Goal: Task Accomplishment & Management: Manage account settings

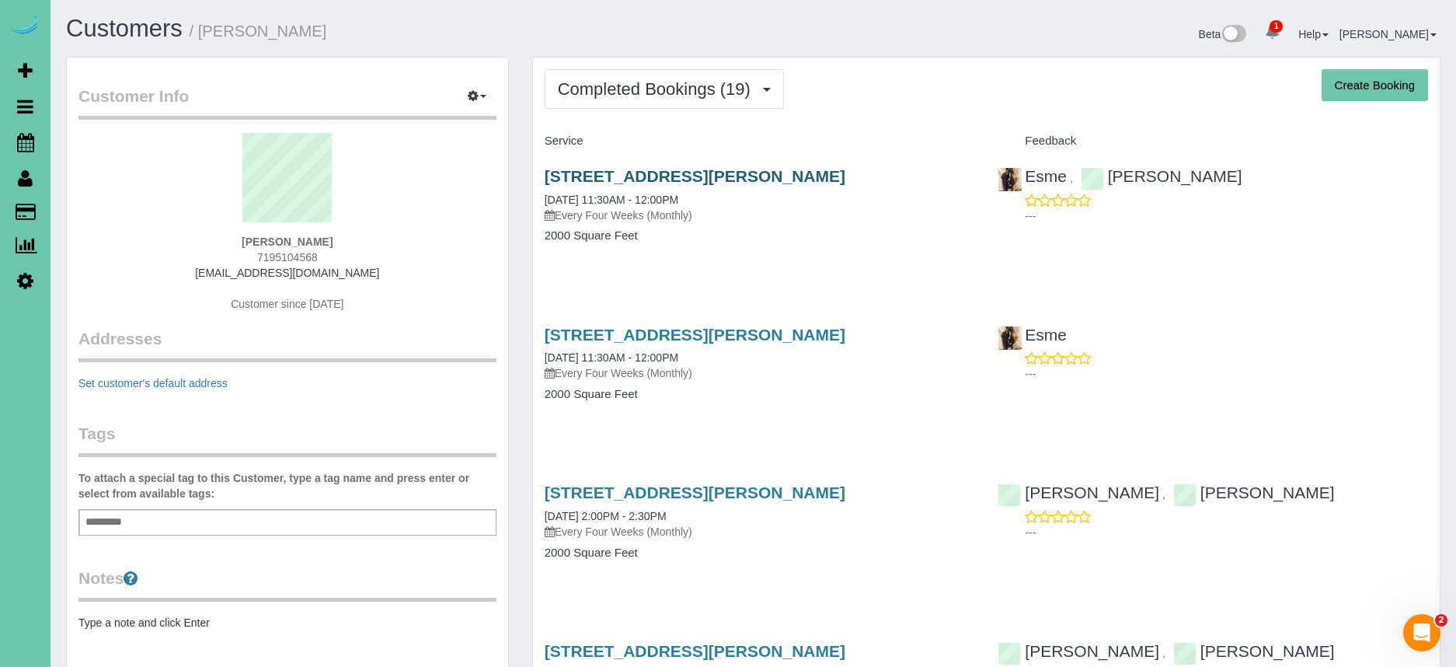
copy link "[STREET_ADDRESS][PERSON_NAME]"
drag, startPoint x: 877, startPoint y: 183, endPoint x: 548, endPoint y: 180, distance: 329.5
click at [548, 180] on h3 "[STREET_ADDRESS][PERSON_NAME]" at bounding box center [760, 176] width 430 height 18
click at [685, 175] on link "[STREET_ADDRESS][PERSON_NAME]" at bounding box center [695, 176] width 301 height 18
click at [700, 182] on link "[STREET_ADDRESS][PERSON_NAME]" at bounding box center [695, 176] width 301 height 18
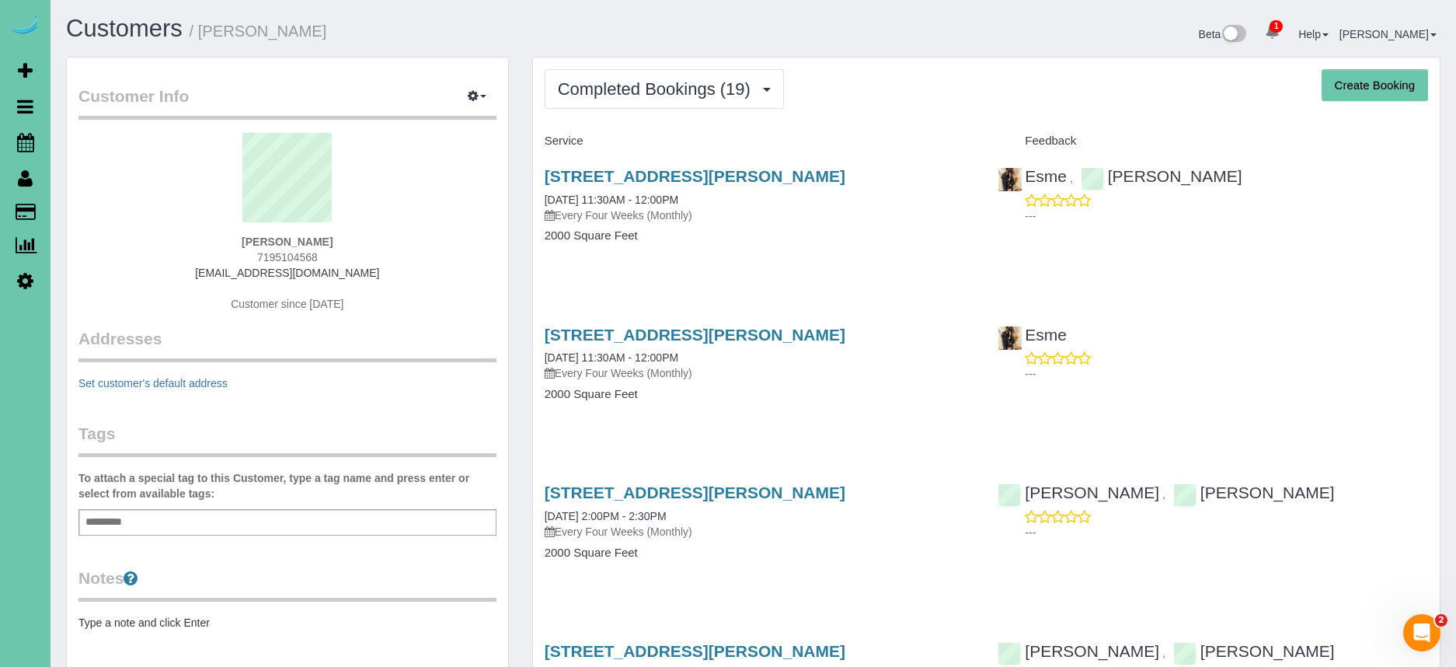
drag, startPoint x: 378, startPoint y: 281, endPoint x: 378, endPoint y: 273, distance: 8.6
click at [378, 280] on div "[PERSON_NAME] 7195104568 [EMAIL_ADDRESS][DOMAIN_NAME] Customer since [DATE]" at bounding box center [287, 230] width 418 height 194
drag, startPoint x: 378, startPoint y: 273, endPoint x: 199, endPoint y: 277, distance: 179.5
click at [199, 277] on div "[PERSON_NAME] 7195104568 [EMAIL_ADDRESS][DOMAIN_NAME] Customer since [DATE]" at bounding box center [287, 230] width 418 height 194
copy link "[EMAIL_ADDRESS][DOMAIN_NAME]"
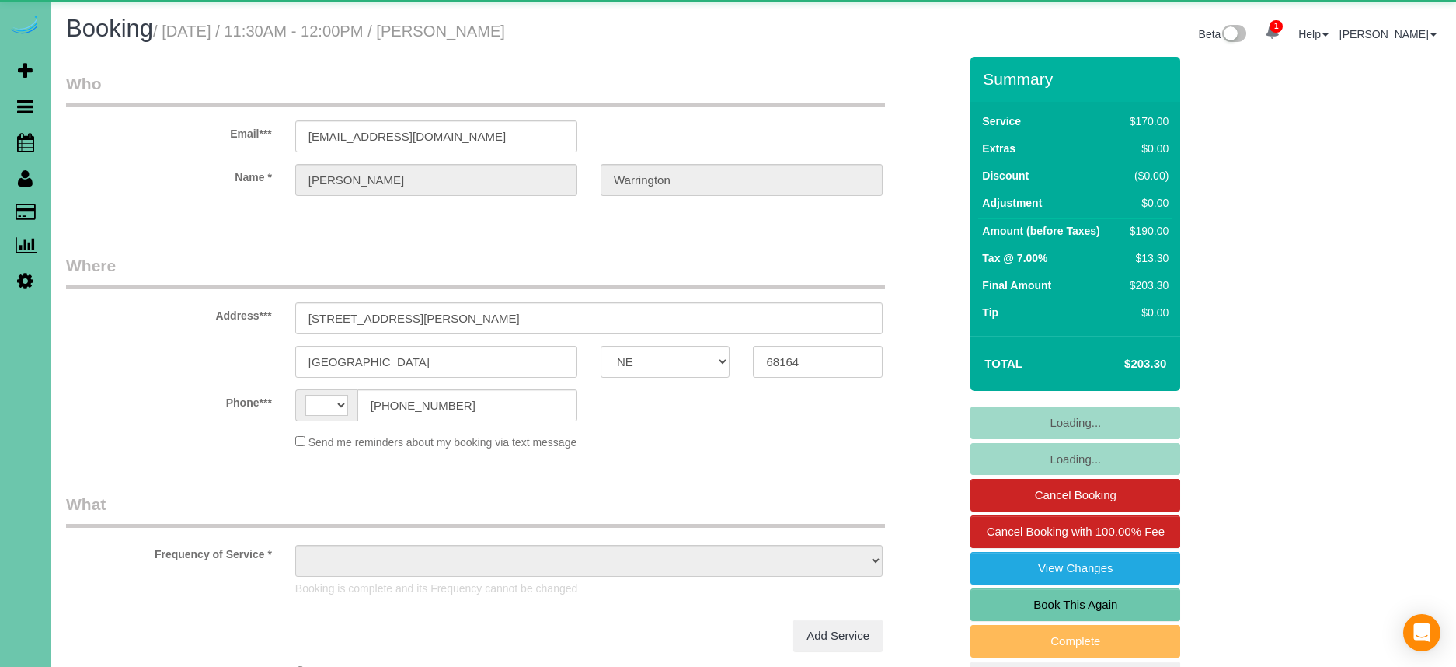
select select "NE"
select select "string:US"
select select "object:672"
select select "string:fspay-48953354-7549-4d3e-ae4e-43208d54b401"
select select "number:37"
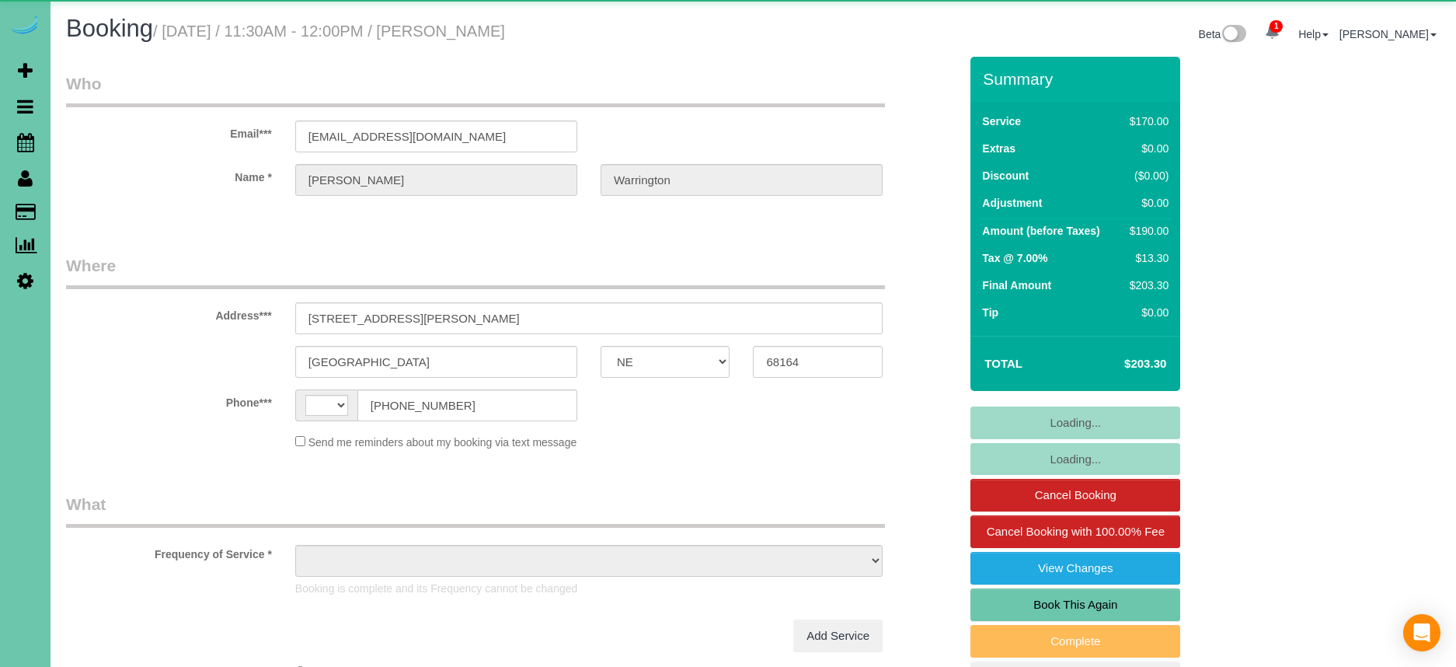
select select "number:42"
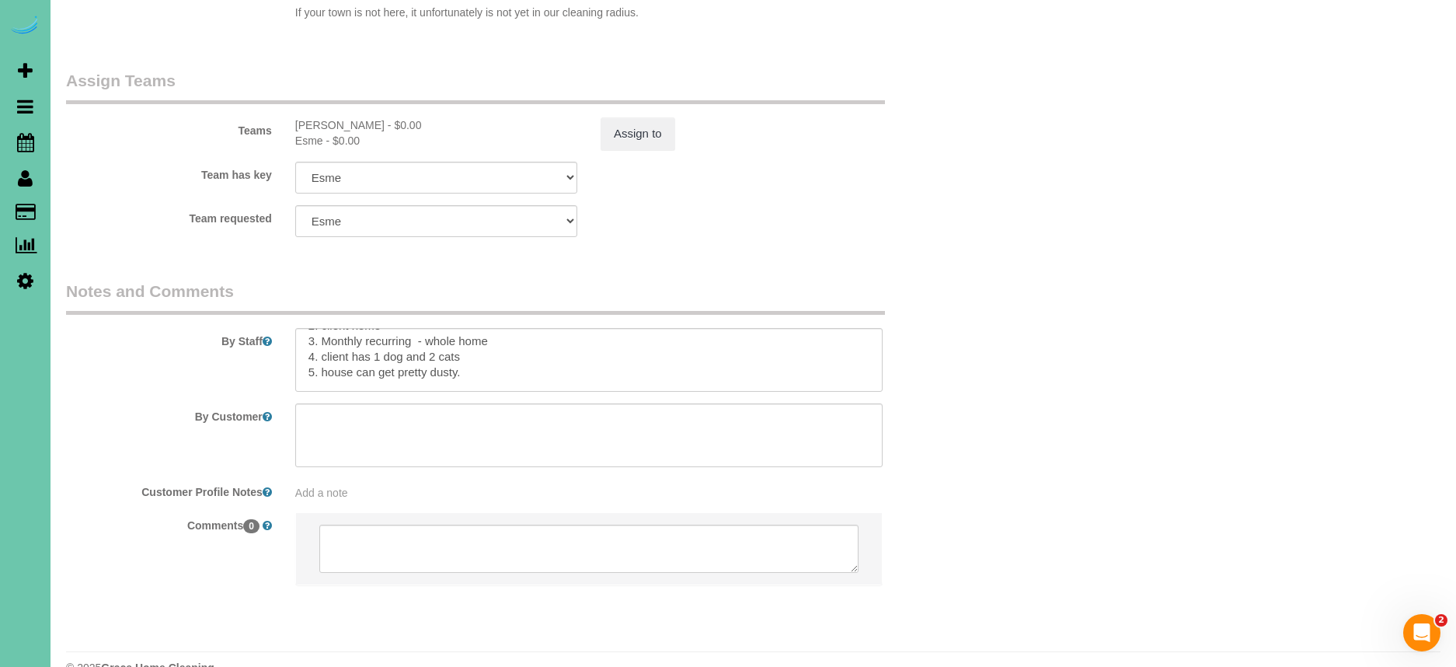
scroll to position [62, 0]
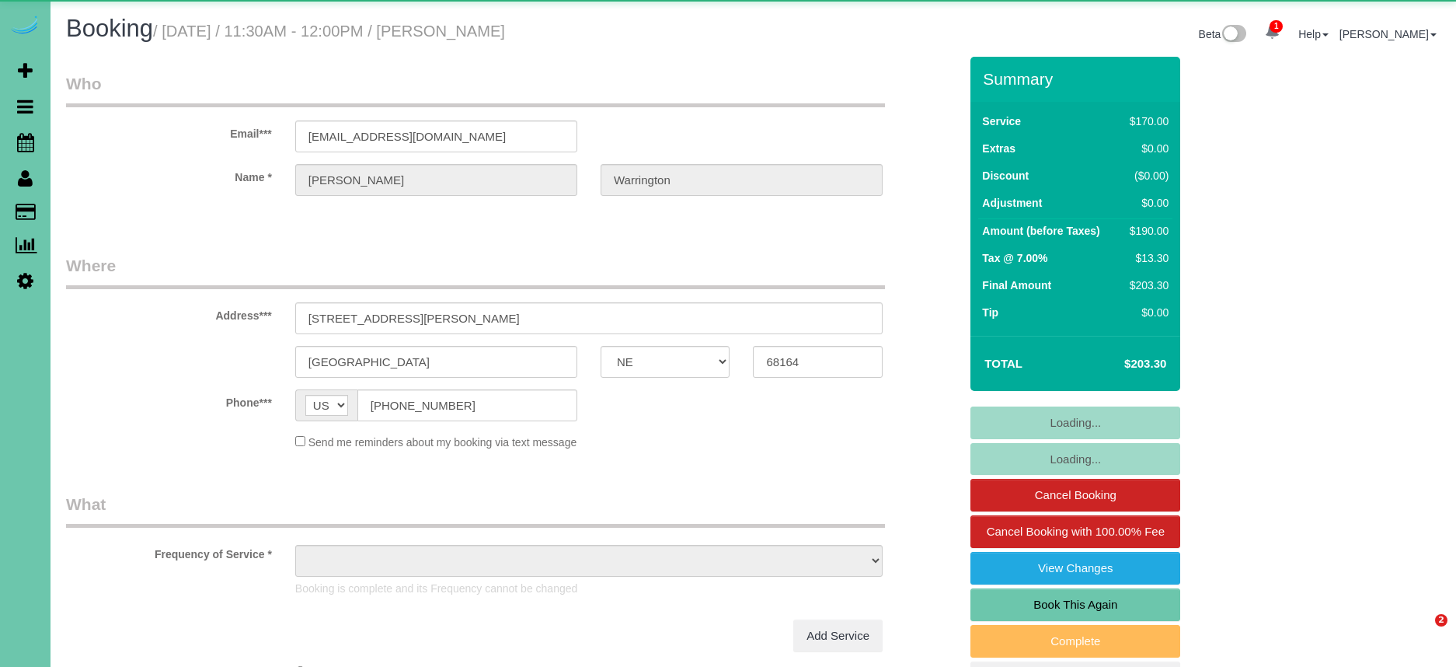
select select "NE"
select select "object:942"
select select "number:37"
select select "number:42"
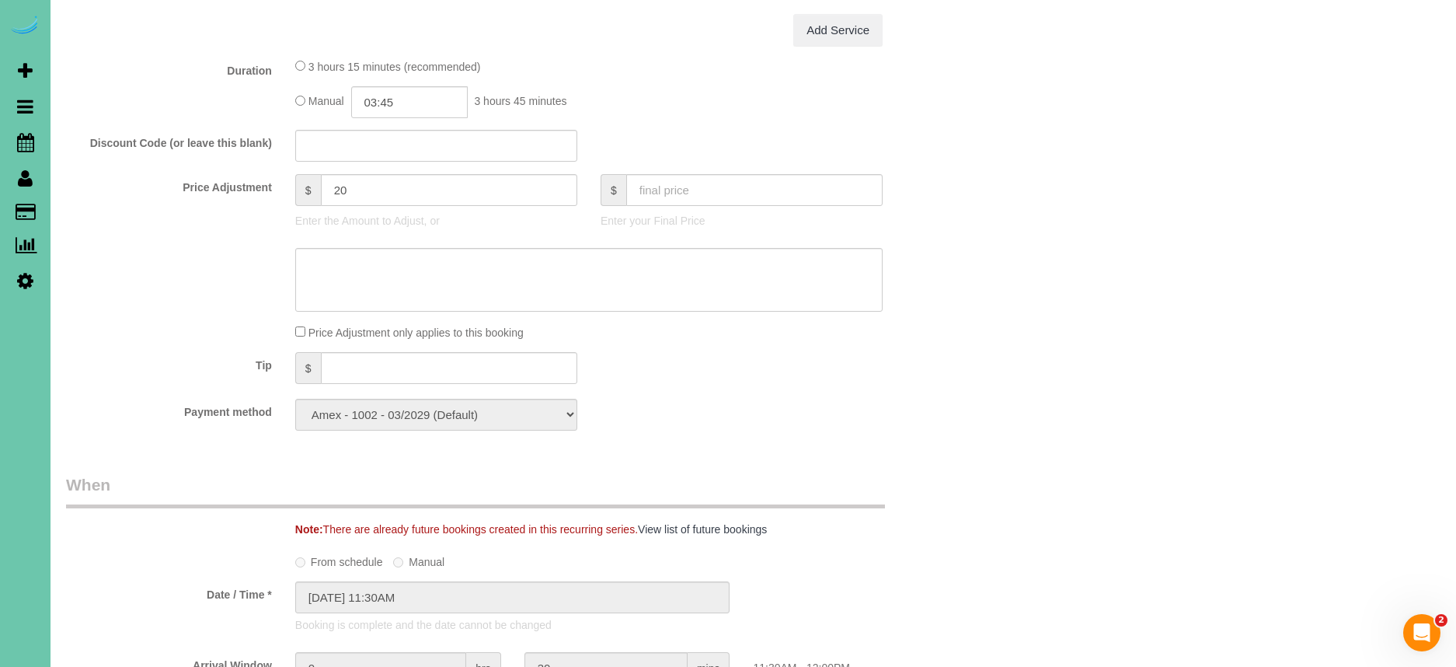
scroll to position [750, 0]
